Goal: Task Accomplishment & Management: Complete application form

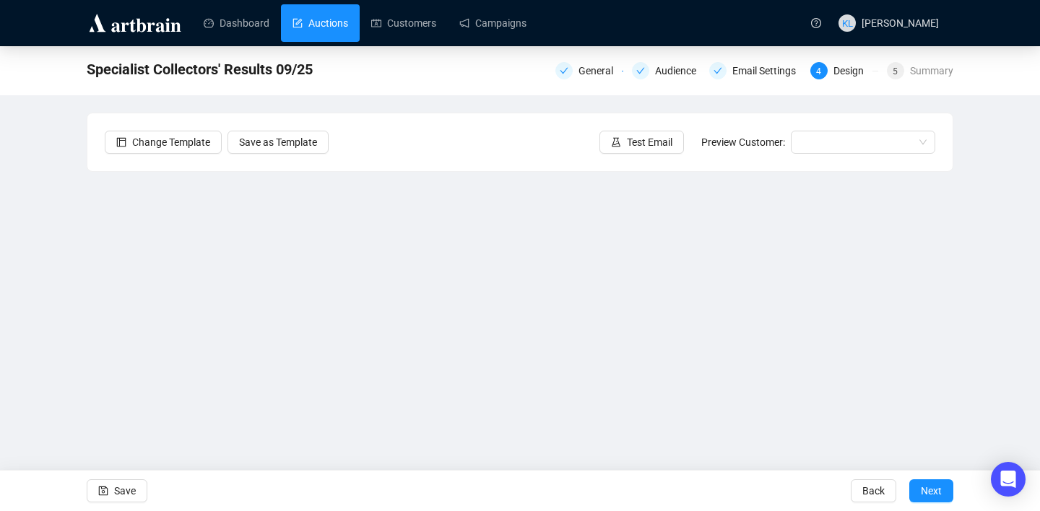
click at [313, 26] on link "Auctions" at bounding box center [320, 23] width 56 height 38
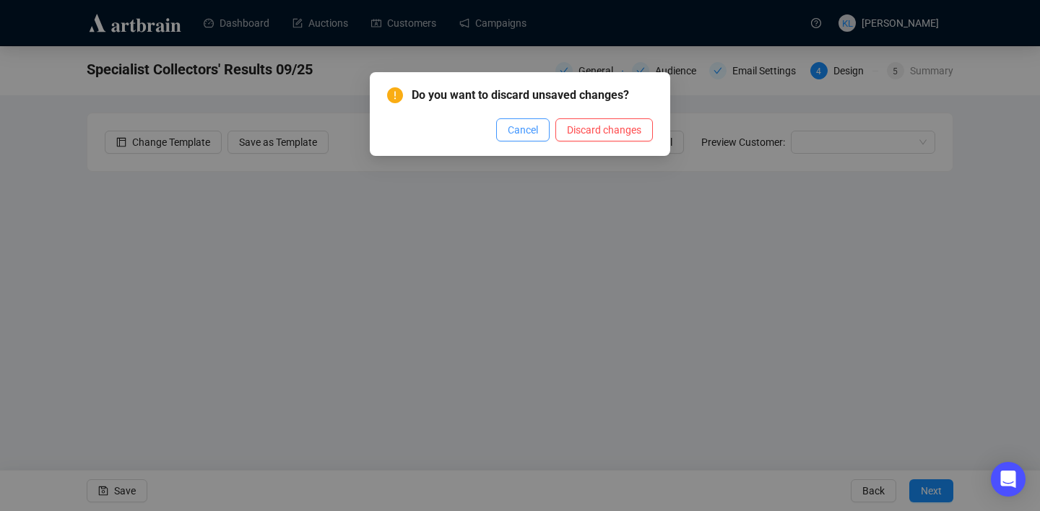
click at [523, 139] on button "Cancel" at bounding box center [522, 129] width 53 height 23
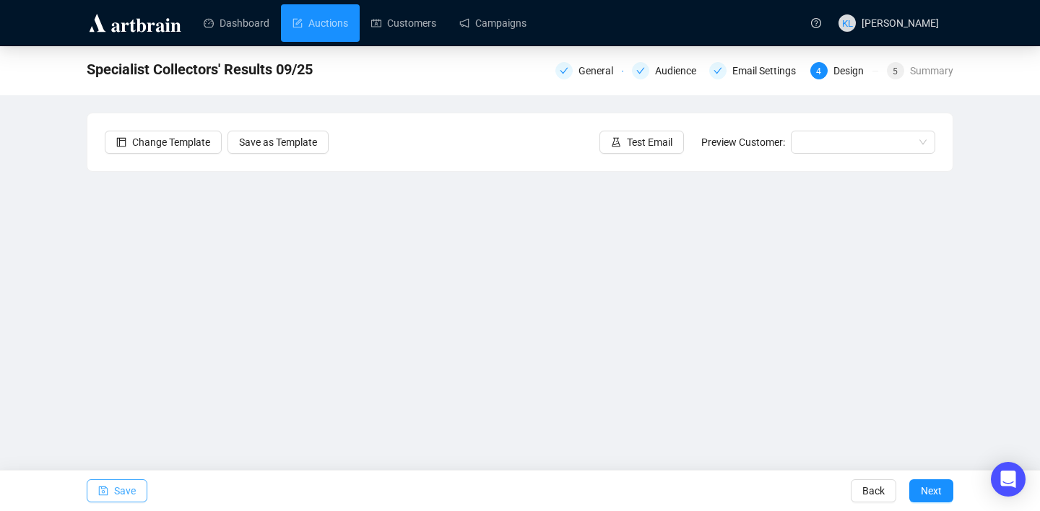
click at [129, 494] on span "Save" at bounding box center [125, 491] width 22 height 40
click at [115, 492] on span "Save" at bounding box center [125, 491] width 22 height 40
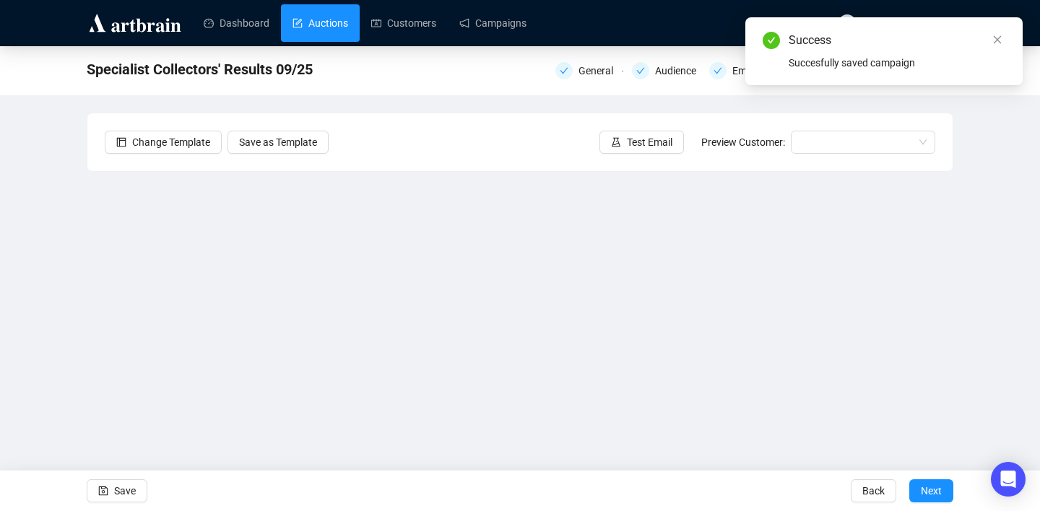
click at [341, 29] on link "Auctions" at bounding box center [320, 23] width 56 height 38
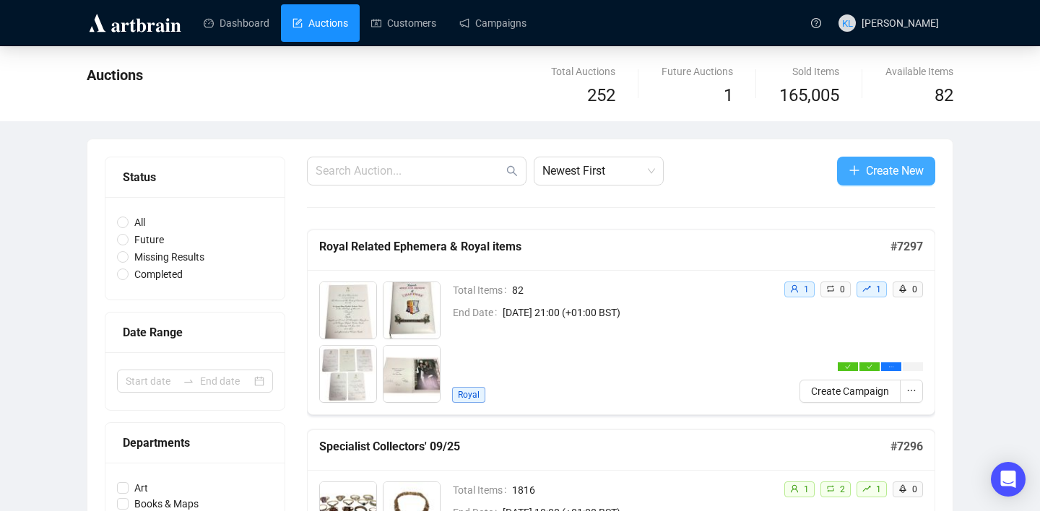
click at [858, 167] on button "Create New" at bounding box center [886, 171] width 98 height 29
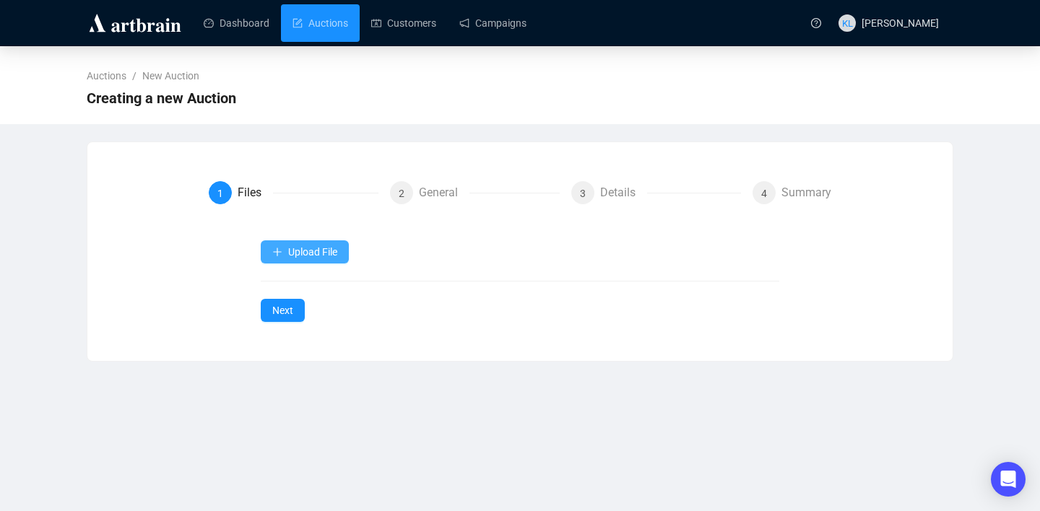
click at [320, 251] on span "Upload File" at bounding box center [312, 252] width 49 height 12
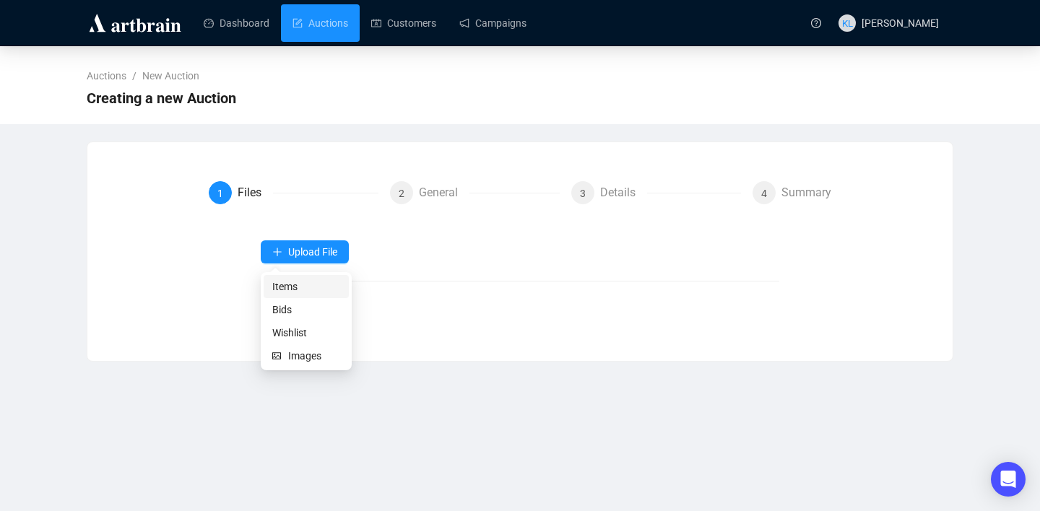
click at [300, 295] on li "Items" at bounding box center [305, 286] width 85 height 23
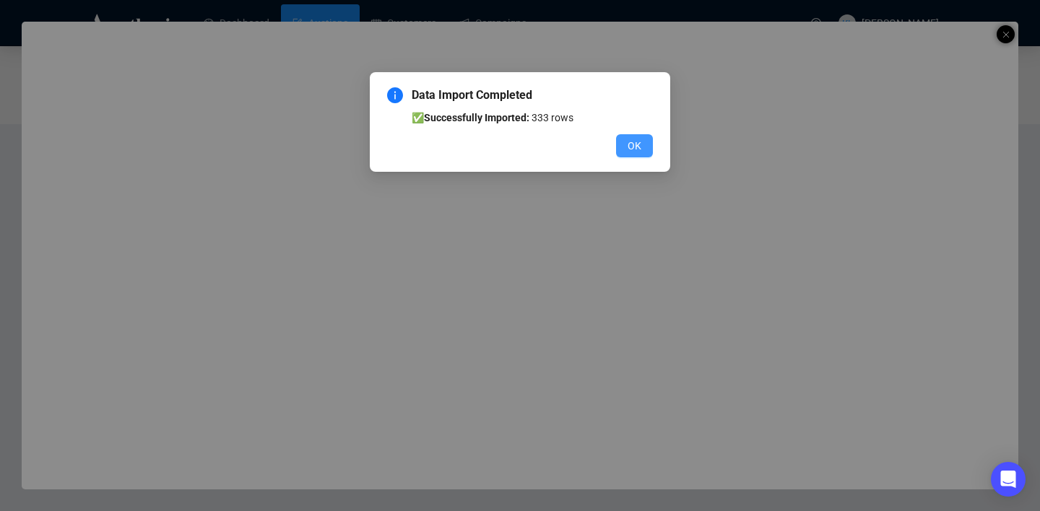
click at [635, 152] on span "OK" at bounding box center [634, 146] width 14 height 16
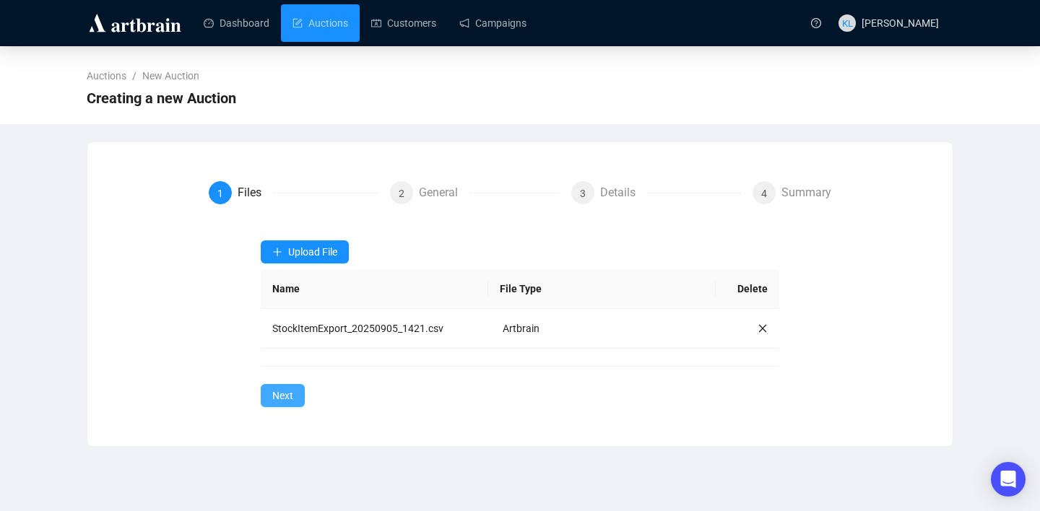
click at [273, 396] on span "Next" at bounding box center [282, 396] width 21 height 16
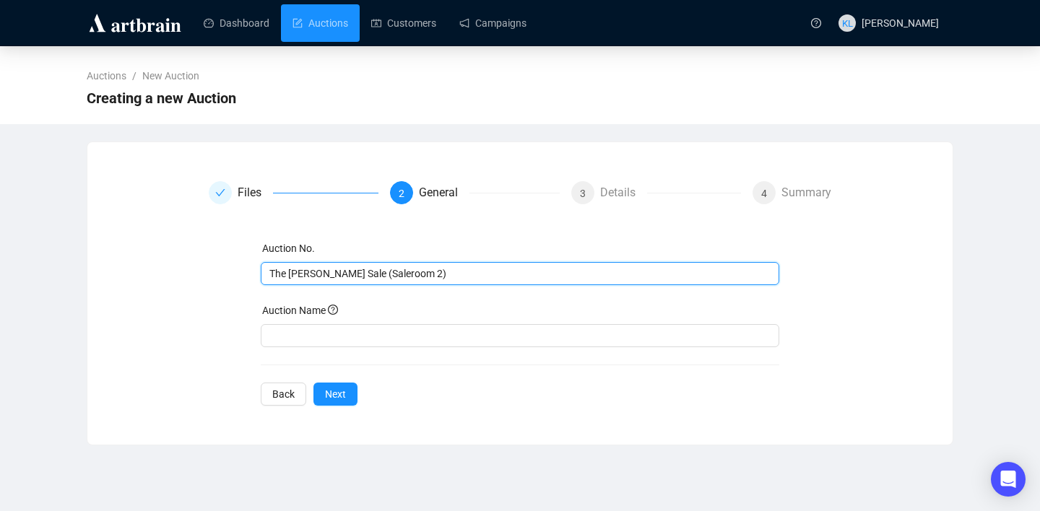
click at [363, 274] on input "The [PERSON_NAME] Sale (Saleroom 2)" at bounding box center [518, 274] width 499 height 16
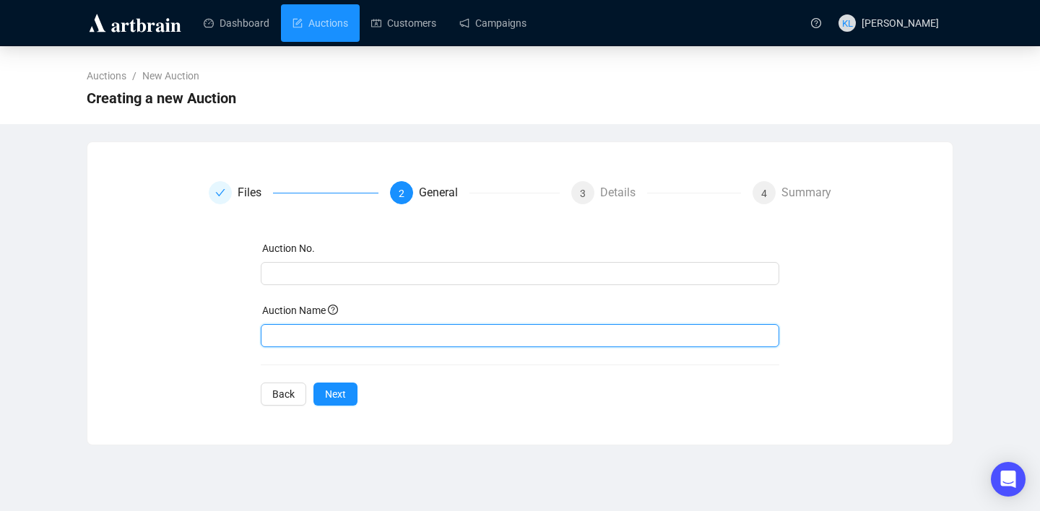
click at [355, 333] on input "text" at bounding box center [520, 335] width 519 height 23
paste input "The [PERSON_NAME] Sale (Saleroom 2)"
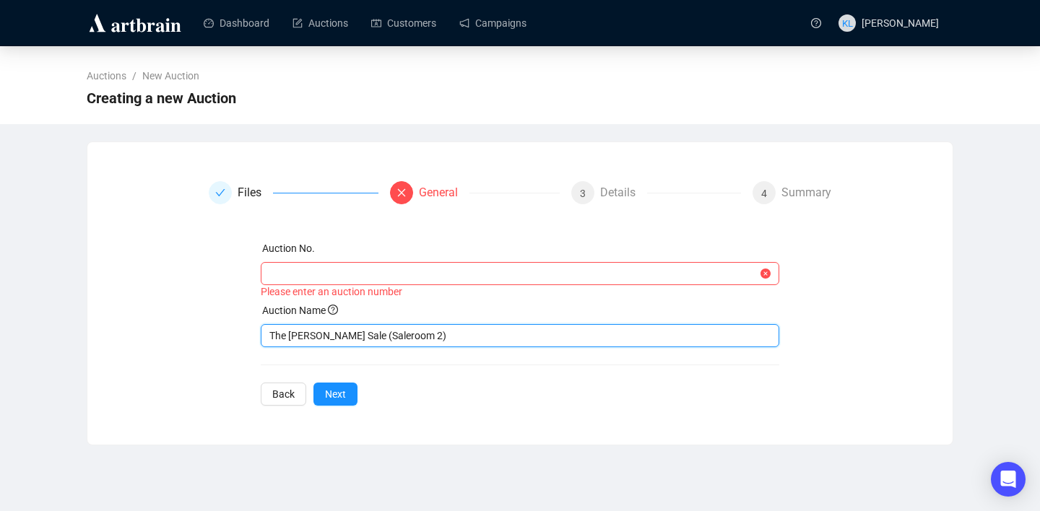
type input "The [PERSON_NAME] Sale (Saleroom 2)"
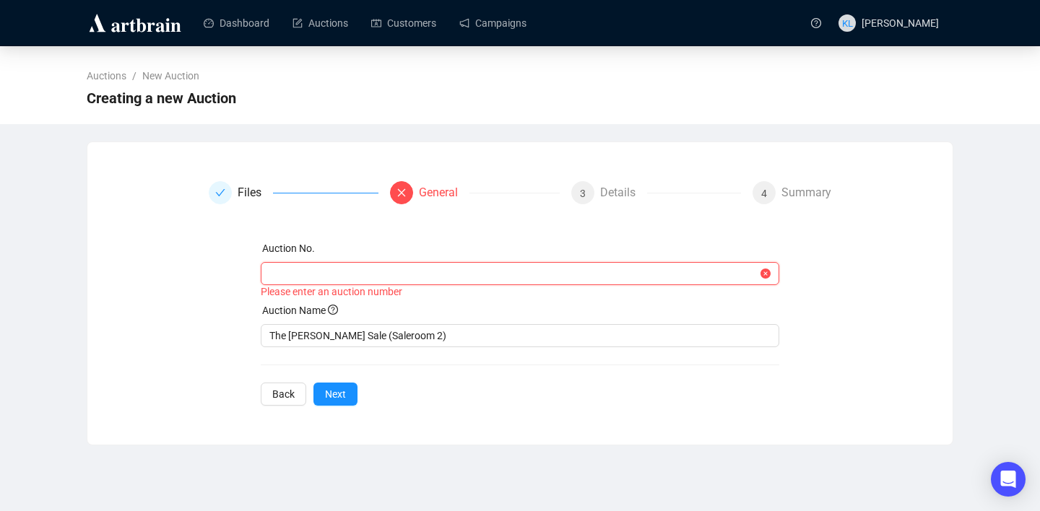
click at [318, 275] on input "text" at bounding box center [513, 274] width 489 height 16
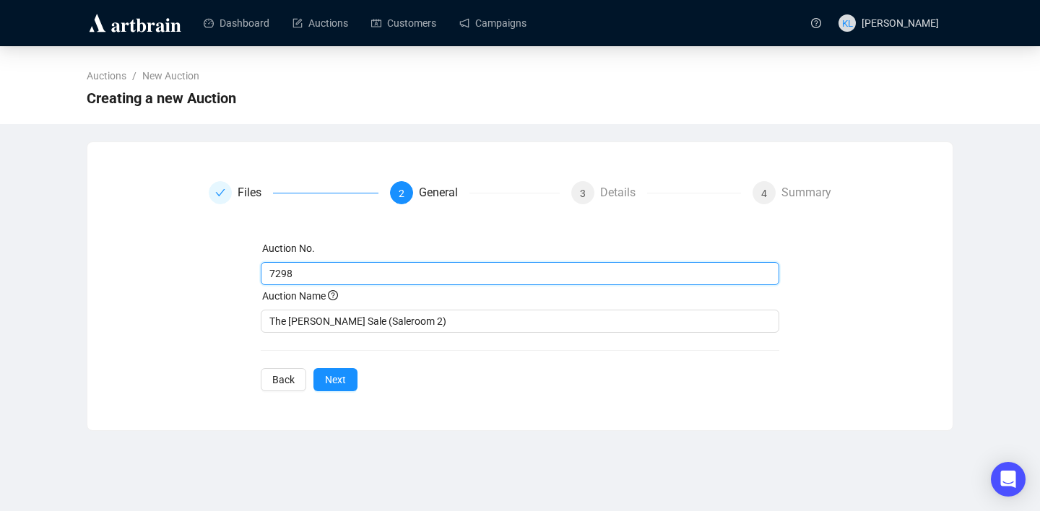
type input "7298"
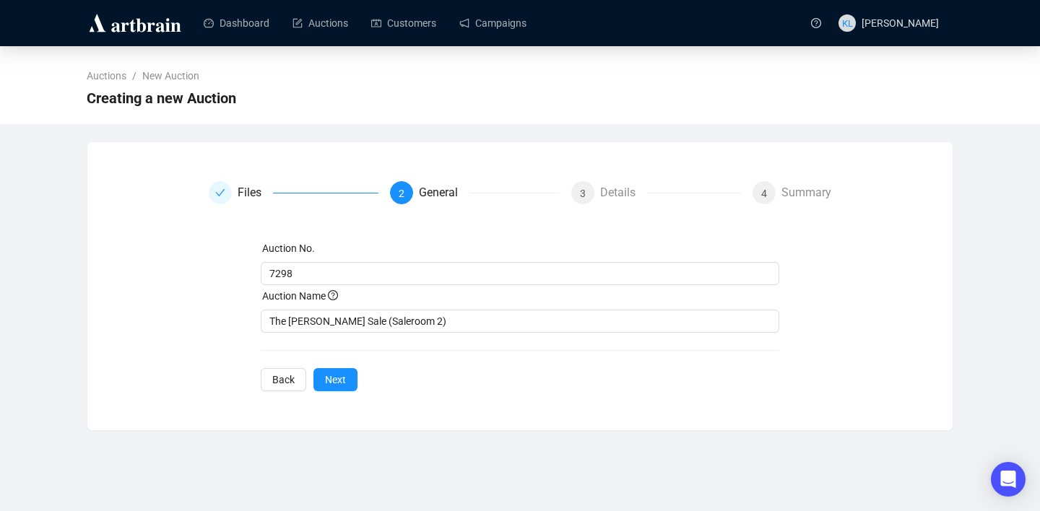
click at [336, 377] on span "Next" at bounding box center [335, 380] width 21 height 16
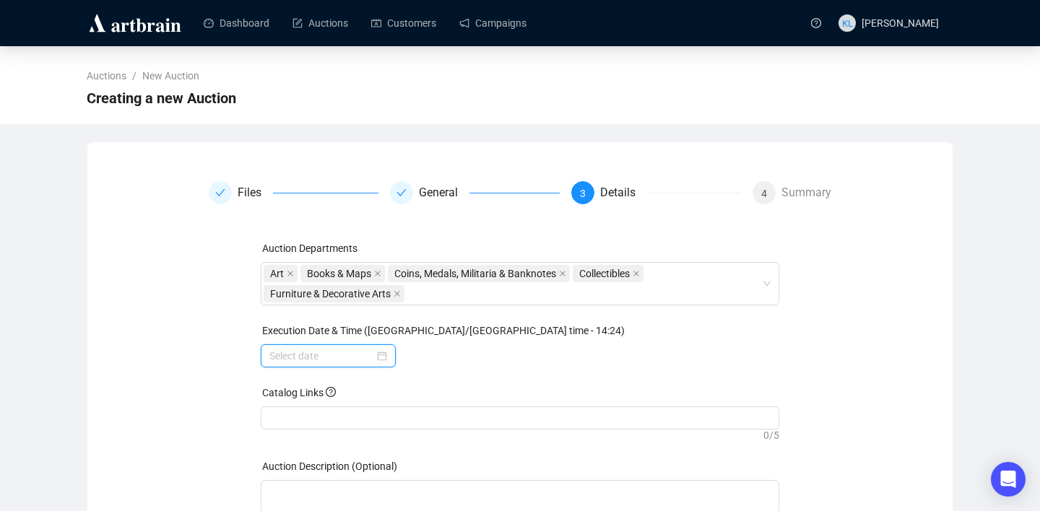
click at [322, 361] on input at bounding box center [321, 356] width 105 height 16
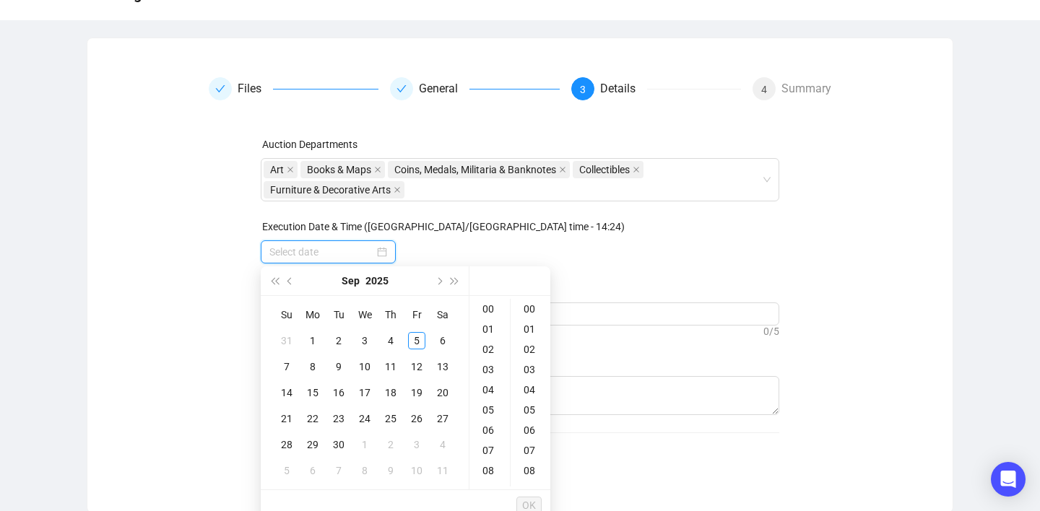
scroll to position [113, 0]
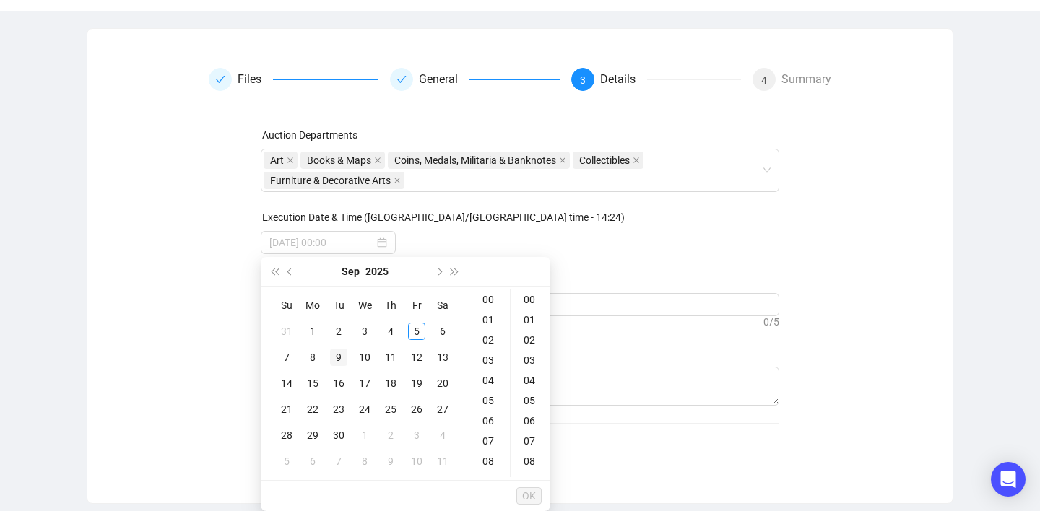
click at [332, 358] on div "9" at bounding box center [338, 357] width 17 height 17
click at [489, 447] on div "10" at bounding box center [489, 450] width 35 height 20
type input "[DATE] 10:00"
click at [531, 494] on span "OK" at bounding box center [529, 495] width 14 height 27
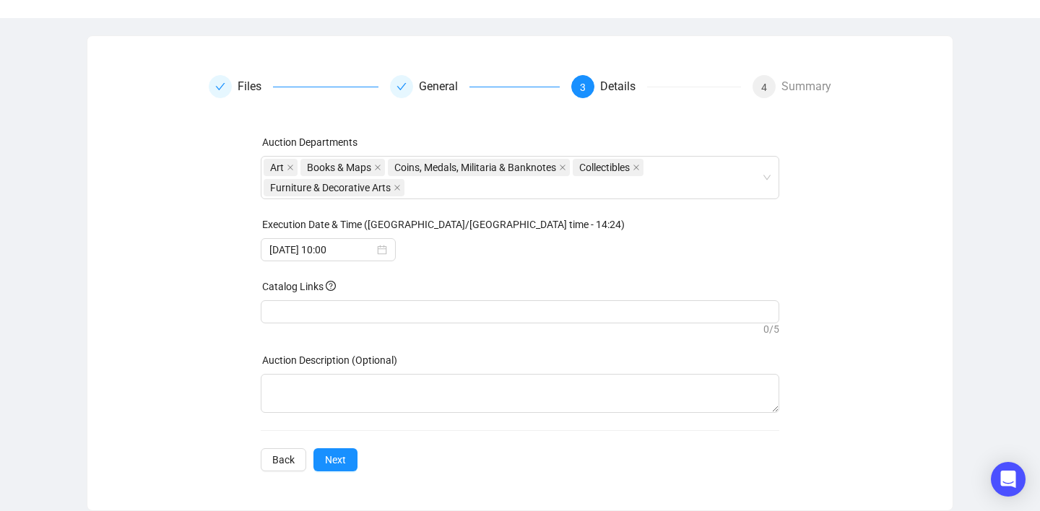
scroll to position [106, 0]
click at [341, 456] on span "Next" at bounding box center [335, 460] width 21 height 16
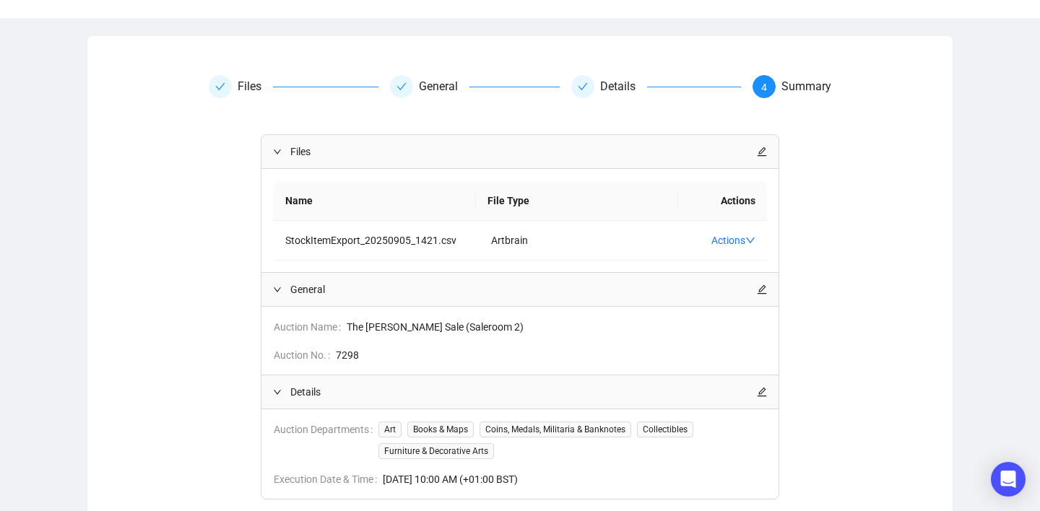
scroll to position [212, 0]
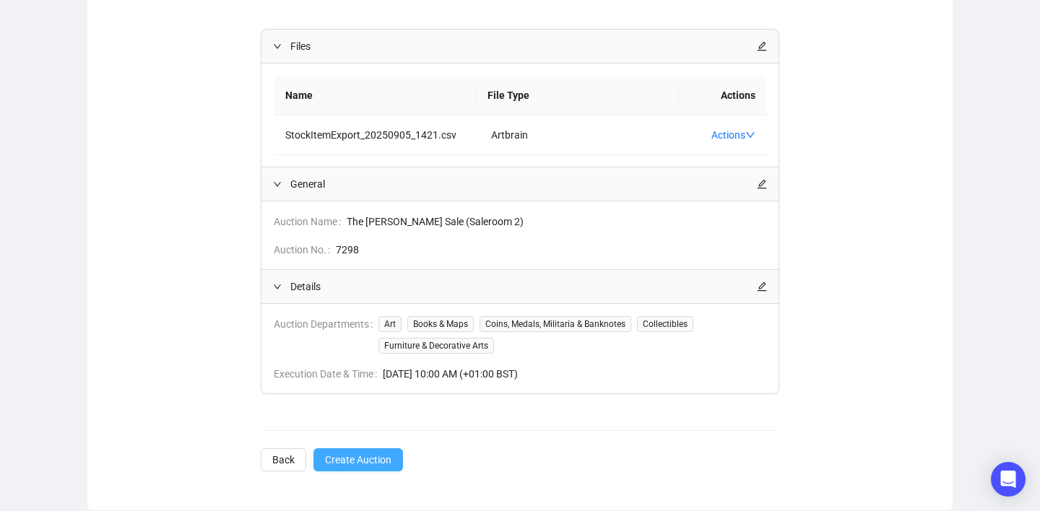
click at [383, 456] on span "Create Auction" at bounding box center [358, 460] width 66 height 16
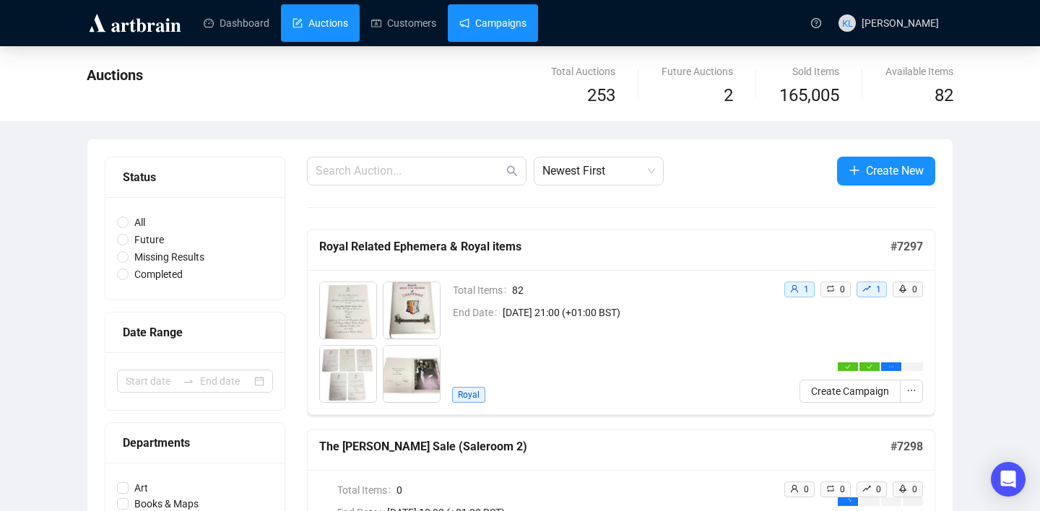
click at [500, 38] on link "Campaigns" at bounding box center [492, 23] width 67 height 38
